Goal: Book appointment/travel/reservation

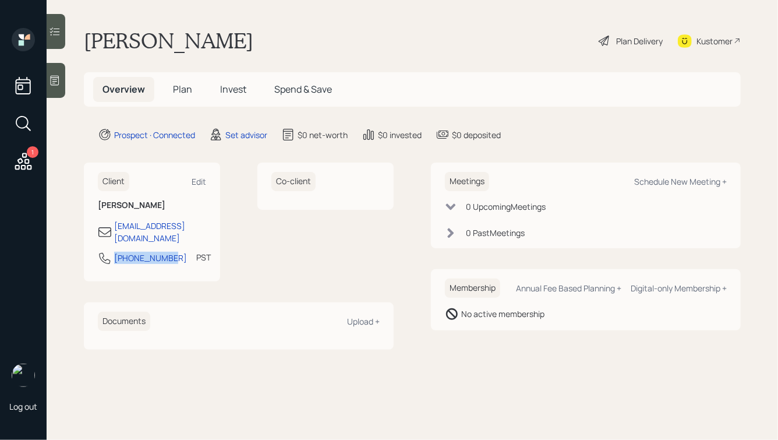
drag, startPoint x: 170, startPoint y: 246, endPoint x: 105, endPoint y: 248, distance: 65.3
click at [105, 251] on div "[PHONE_NUMBER] PST Currently 6:25 AM" at bounding box center [152, 261] width 108 height 21
copy div "[PHONE_NUMBER]"
click at [676, 183] on div "Schedule New Meeting +" at bounding box center [680, 181] width 93 height 11
select select "round-[PERSON_NAME]"
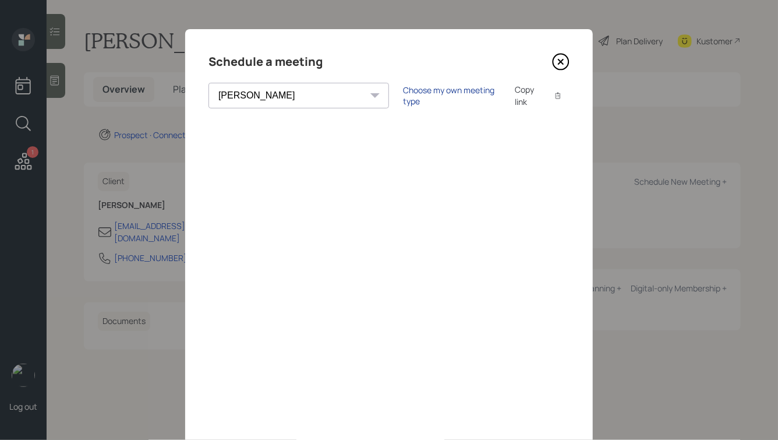
click at [403, 99] on div "Choose my own meeting type" at bounding box center [452, 95] width 98 height 22
click at [564, 62] on icon at bounding box center [560, 61] width 17 height 17
